Goal: Task Accomplishment & Management: Manage account settings

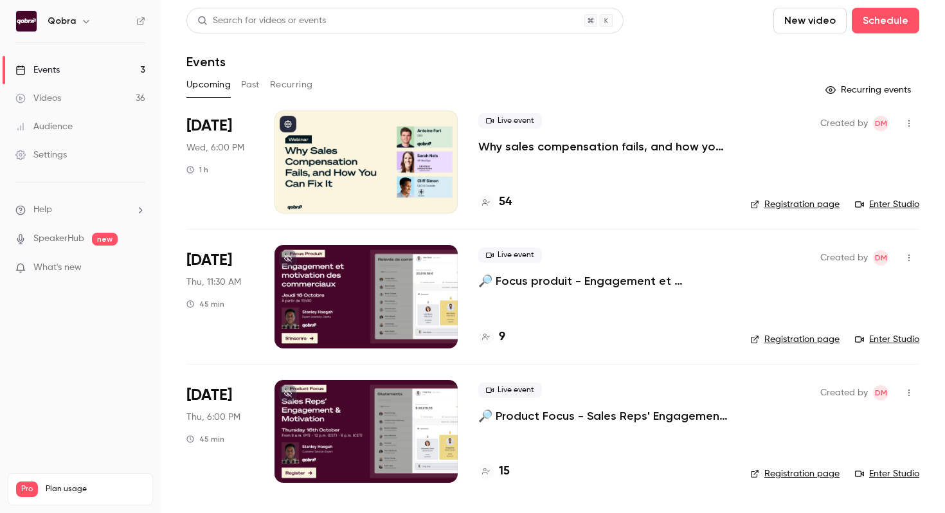
click at [564, 147] on p "Why sales compensation fails, and how you can fix it" at bounding box center [603, 146] width 251 height 15
click at [506, 204] on h4 "54" at bounding box center [505, 202] width 13 height 17
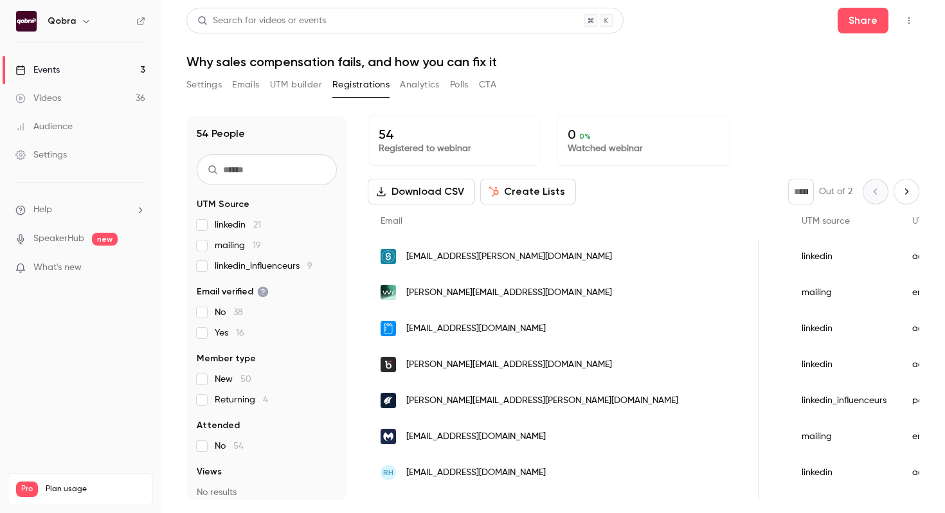
scroll to position [0, 559]
